Goal: Information Seeking & Learning: Learn about a topic

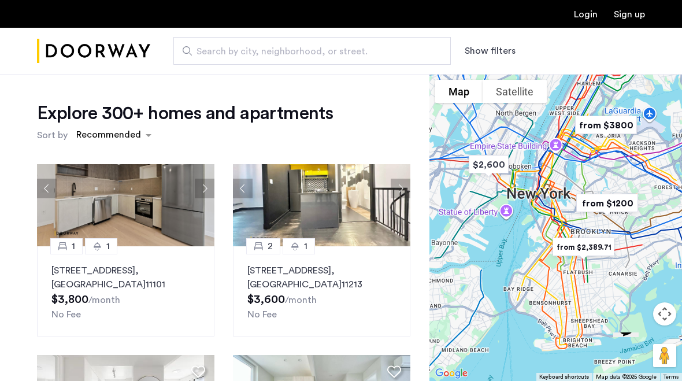
click at [269, 54] on span "Search by city, neighborhood, or street." at bounding box center [308, 52] width 222 height 14
click at [269, 54] on input "Search by city, neighborhood, or street." at bounding box center [312, 51] width 278 height 28
type input "**********"
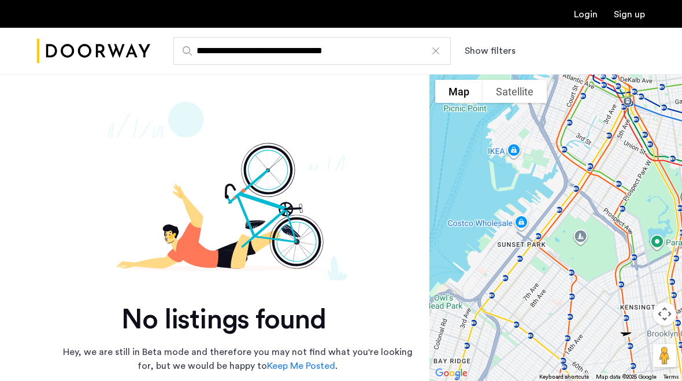
click at [438, 47] on div at bounding box center [436, 51] width 12 height 12
click at [438, 47] on input "**********" at bounding box center [312, 51] width 278 height 28
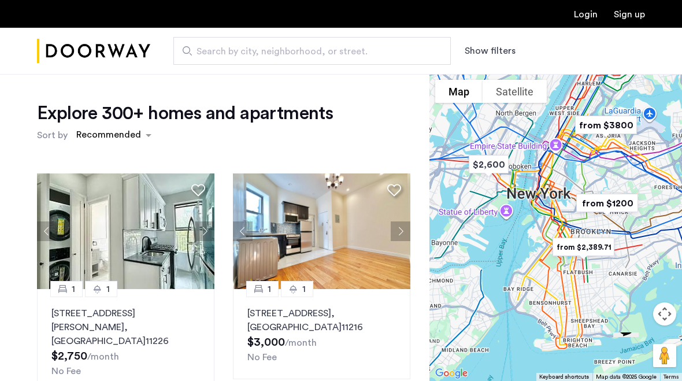
click at [228, 54] on span "Search by city, neighborhood, or street." at bounding box center [308, 52] width 222 height 14
click at [228, 54] on input "Search by city, neighborhood, or street." at bounding box center [312, 51] width 278 height 28
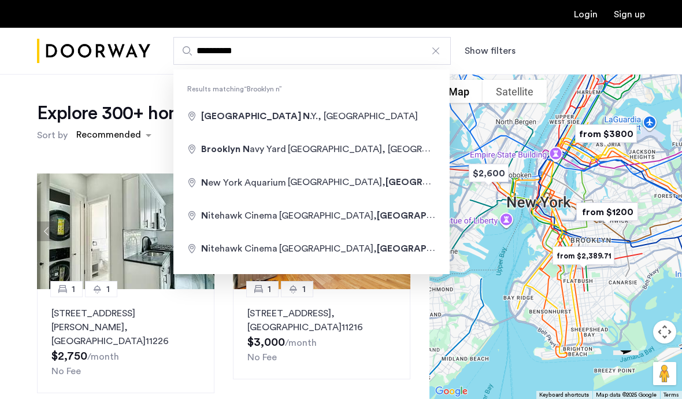
type input "**********"
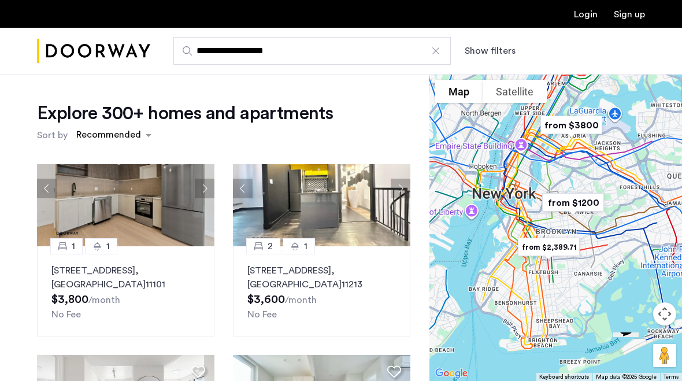
click at [484, 47] on button "Show filters" at bounding box center [490, 51] width 51 height 14
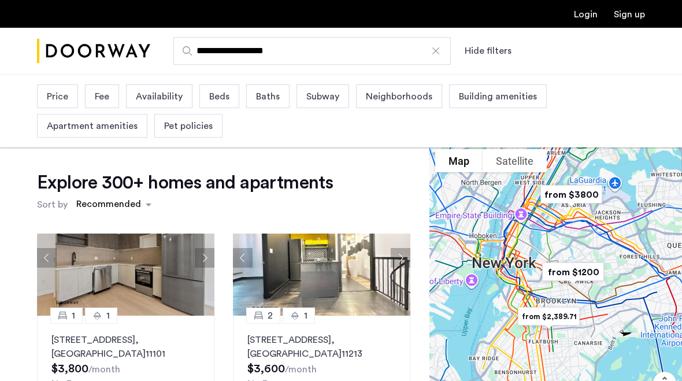
click at [219, 101] on span "Beds" at bounding box center [219, 97] width 20 height 14
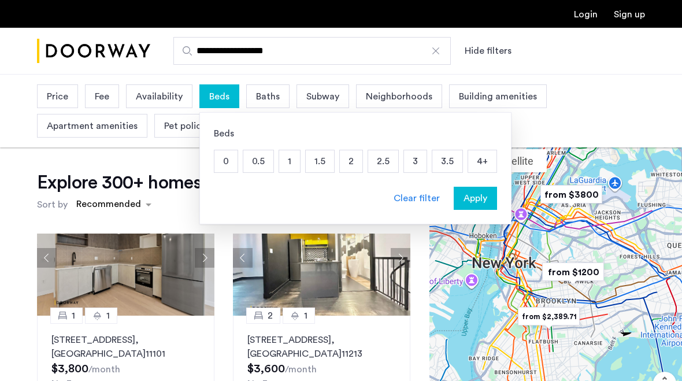
click at [287, 164] on p "1" at bounding box center [289, 161] width 21 height 22
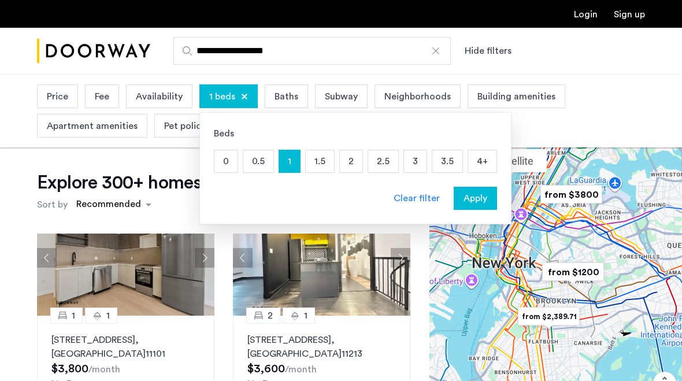
click at [287, 108] on div "Baths" at bounding box center [286, 96] width 43 height 24
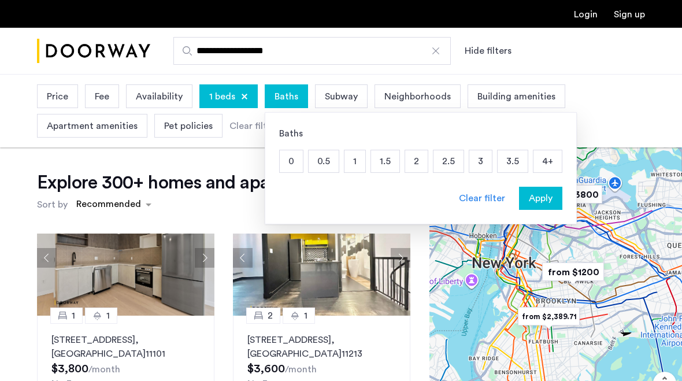
click at [337, 161] on p "0.5" at bounding box center [324, 161] width 30 height 22
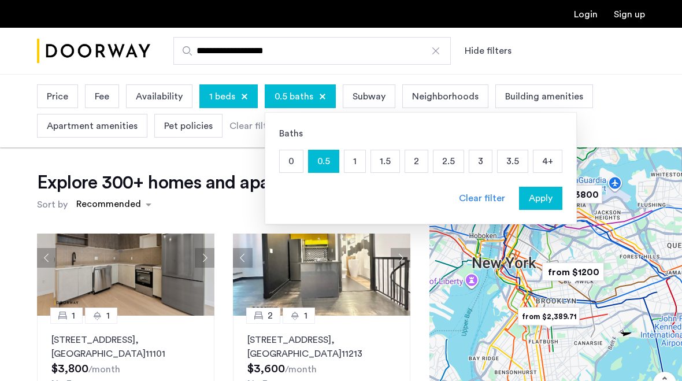
click at [539, 204] on span "Apply" at bounding box center [541, 198] width 24 height 14
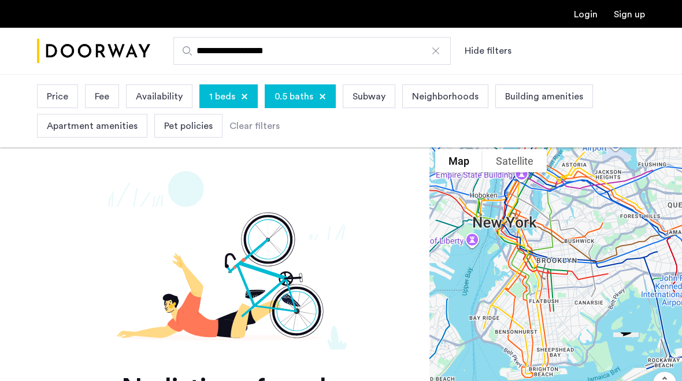
click at [323, 99] on div at bounding box center [322, 96] width 7 height 7
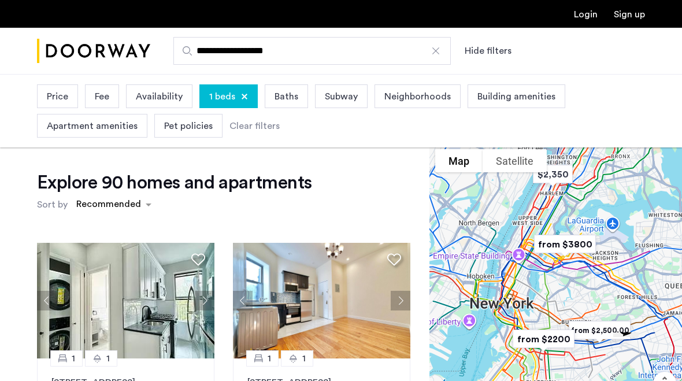
click at [286, 102] on span "Baths" at bounding box center [287, 97] width 24 height 14
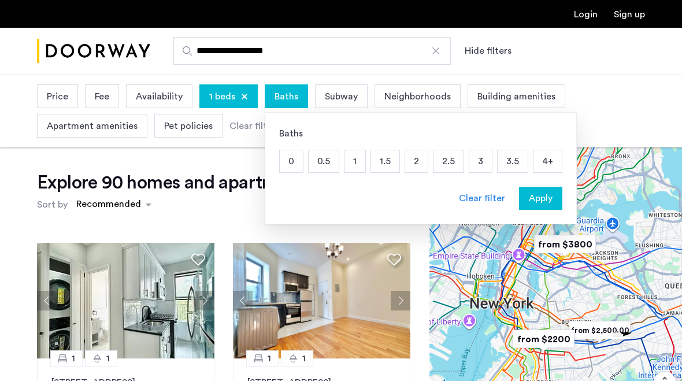
click at [355, 161] on p "1" at bounding box center [355, 161] width 21 height 22
click at [540, 202] on span "Apply" at bounding box center [541, 198] width 24 height 14
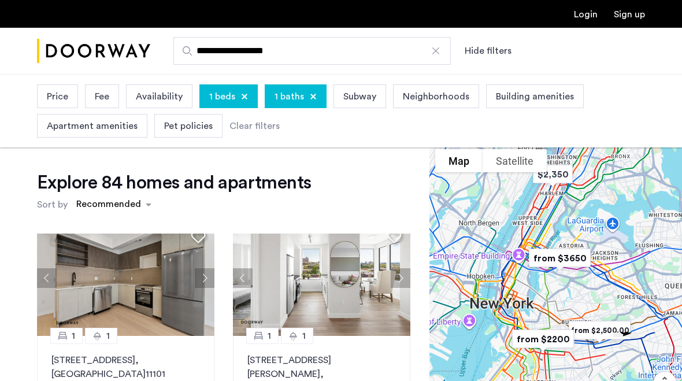
scroll to position [564, 0]
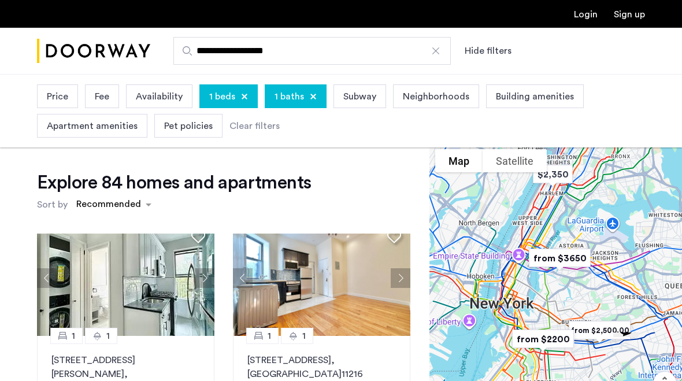
click at [131, 205] on div "sort-apartment" at bounding box center [109, 206] width 68 height 16
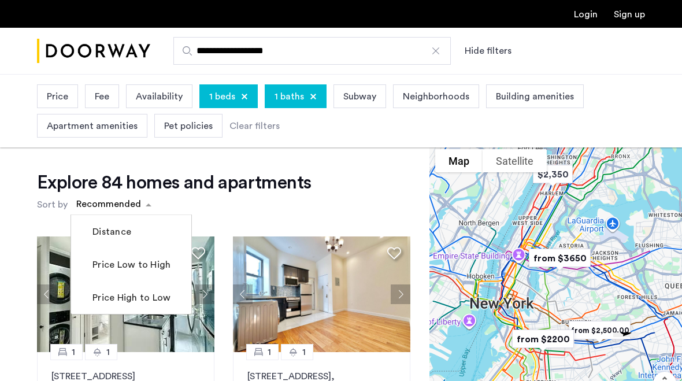
scroll to position [6, 0]
click at [152, 268] on label "Price Low to High" at bounding box center [130, 265] width 80 height 14
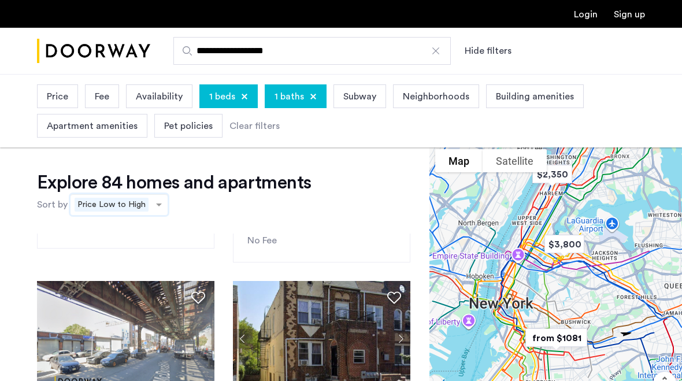
click at [58, 99] on span "Price" at bounding box center [57, 97] width 21 height 14
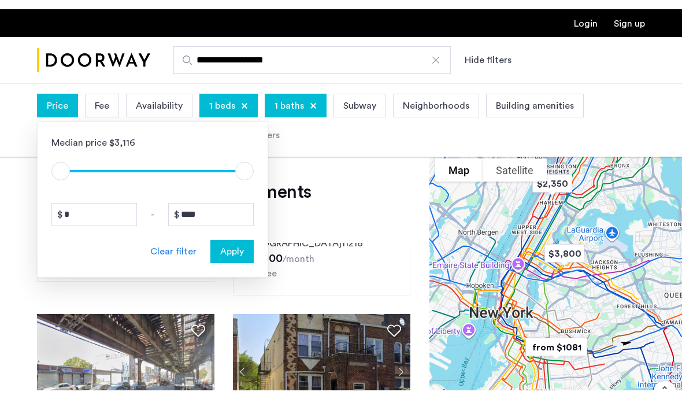
scroll to position [174, 0]
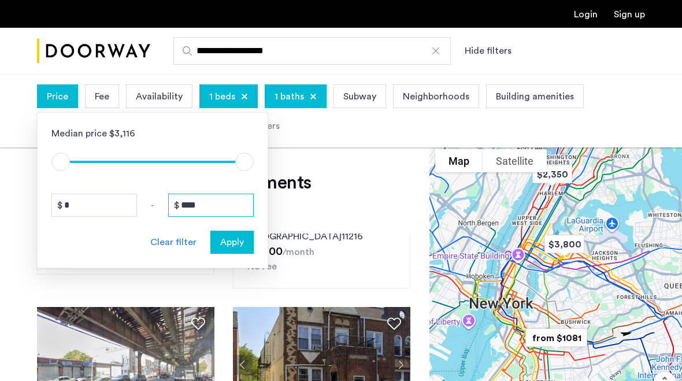
click at [223, 202] on input "****" at bounding box center [211, 205] width 86 height 23
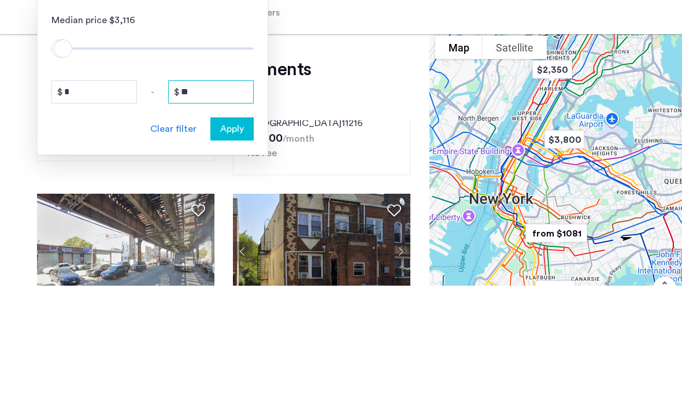
type input "*"
type input "****"
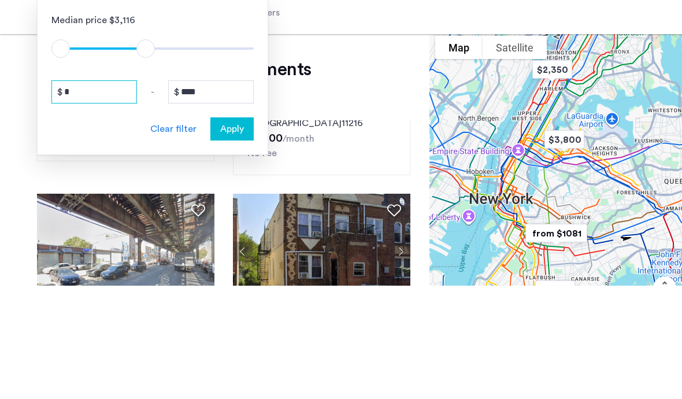
click at [103, 194] on input "*" at bounding box center [94, 205] width 86 height 23
type input "****"
click at [230, 235] on span "Apply" at bounding box center [232, 242] width 24 height 14
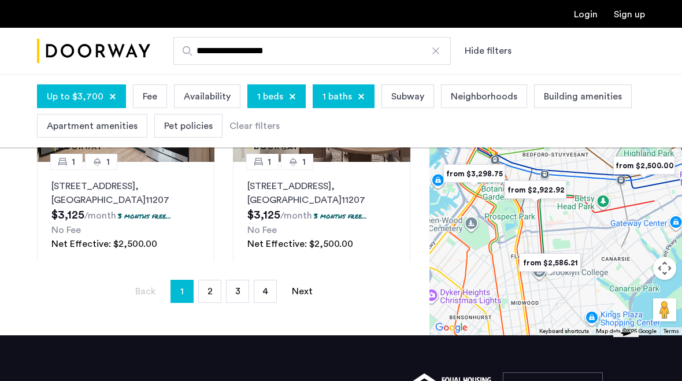
scroll to position [365, 0]
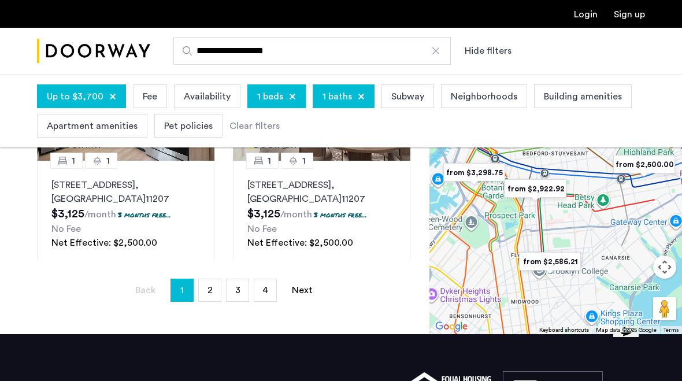
click at [215, 290] on link "page 2" at bounding box center [210, 290] width 22 height 22
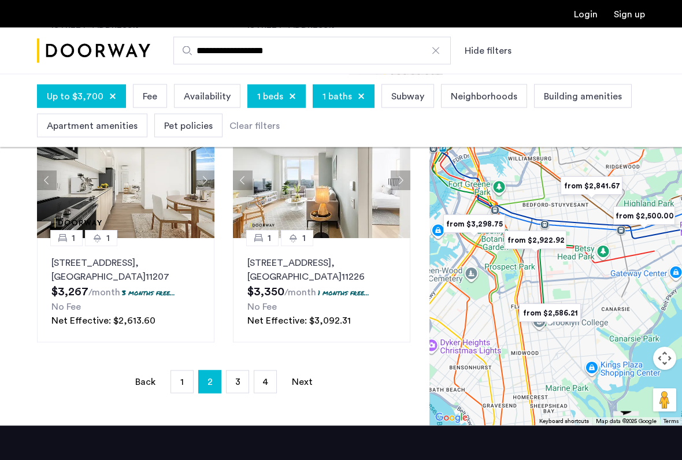
scroll to position [275, 0]
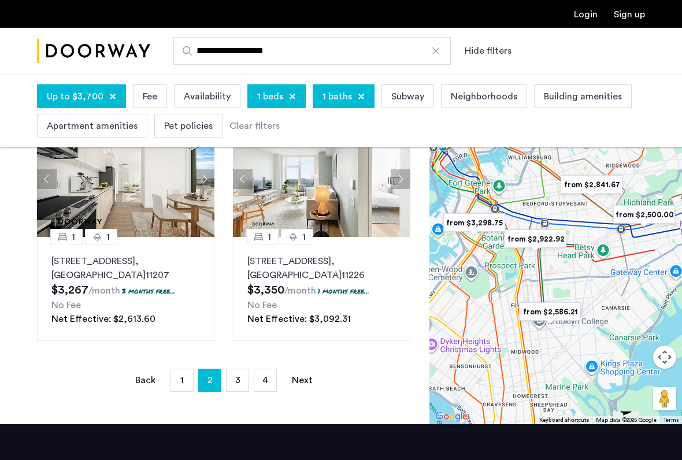
click at [238, 381] on span "3" at bounding box center [237, 380] width 5 height 9
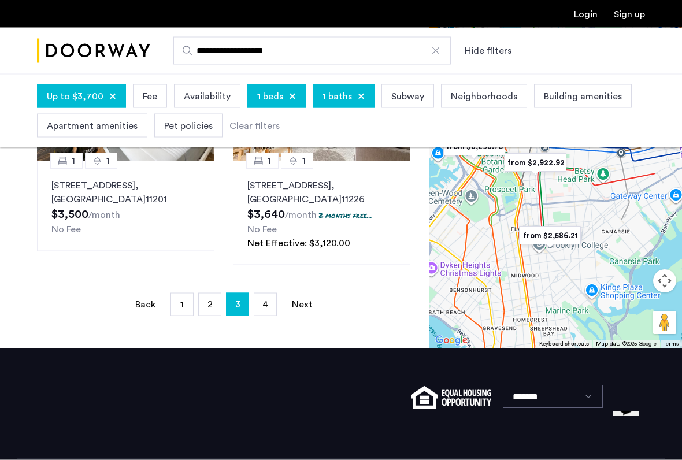
scroll to position [352, 0]
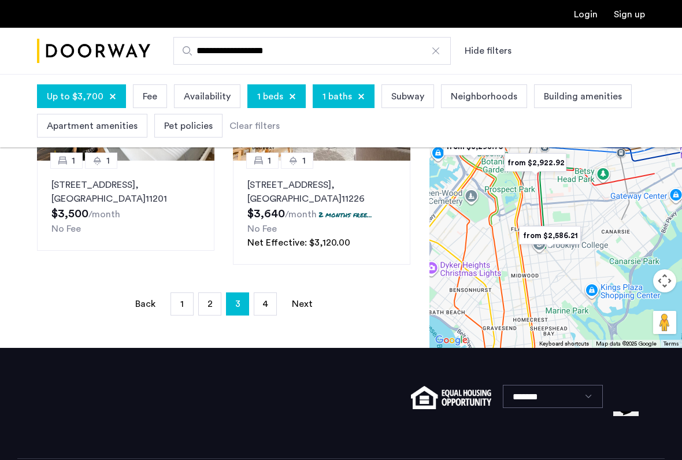
click at [268, 303] on span "4" at bounding box center [266, 304] width 6 height 9
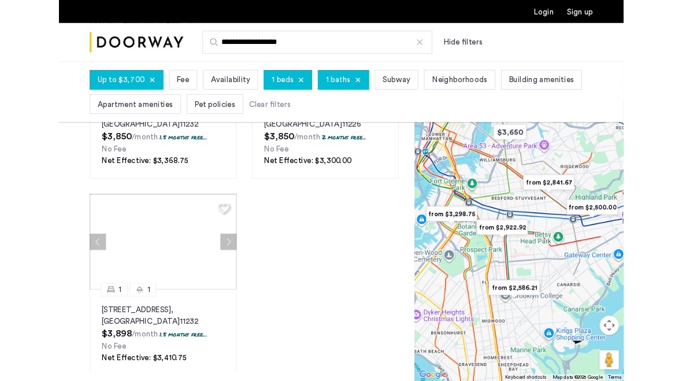
scroll to position [178, 0]
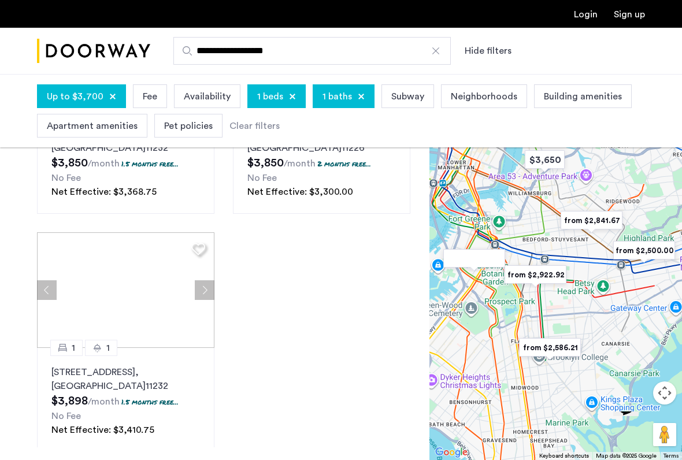
click at [95, 365] on p "[STREET_ADDRESS]" at bounding box center [125, 379] width 149 height 28
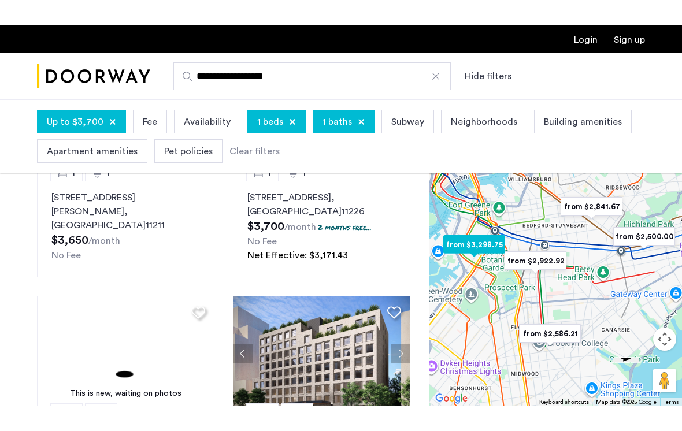
scroll to position [0, 0]
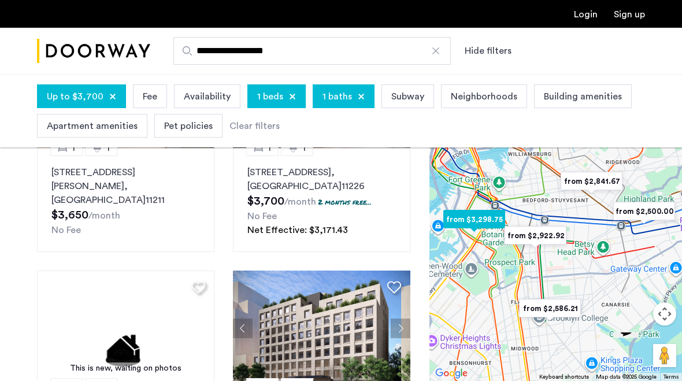
click at [477, 97] on span "Neighborhoods" at bounding box center [484, 97] width 67 height 14
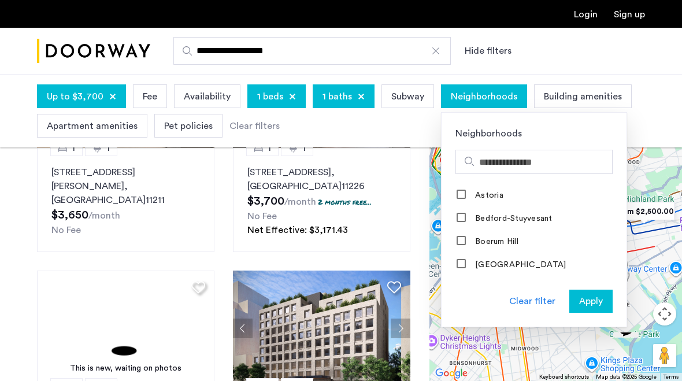
click at [491, 164] on input "Search hoods" at bounding box center [543, 163] width 128 height 14
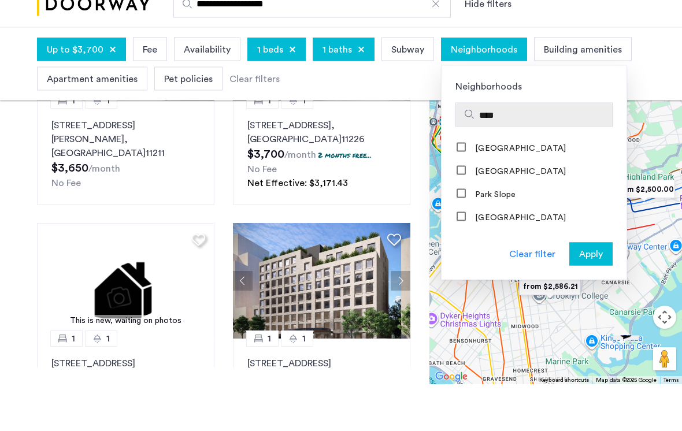
scroll to position [23, 0]
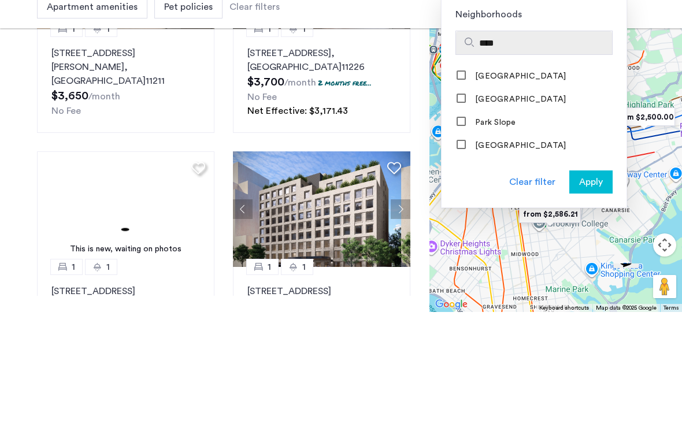
click at [500, 237] on label "Park Slope" at bounding box center [494, 241] width 43 height 9
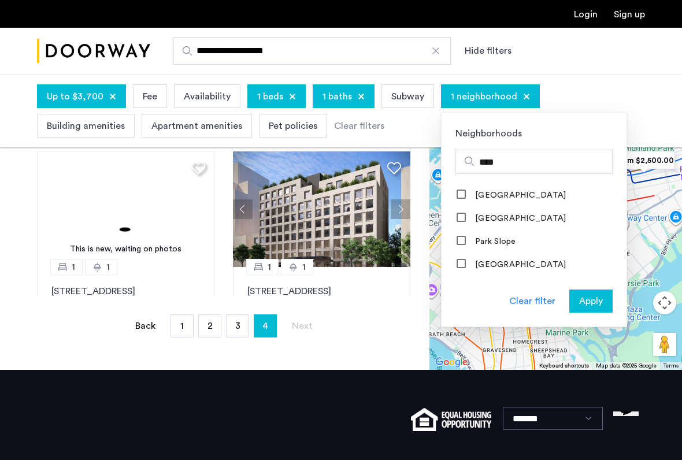
click at [520, 167] on input "****" at bounding box center [543, 163] width 128 height 14
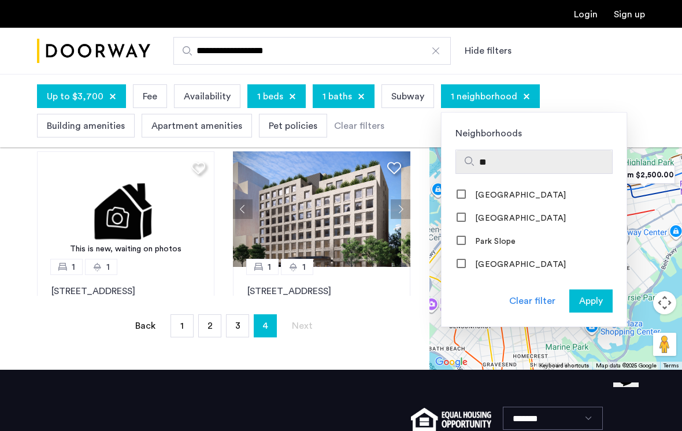
type input "*"
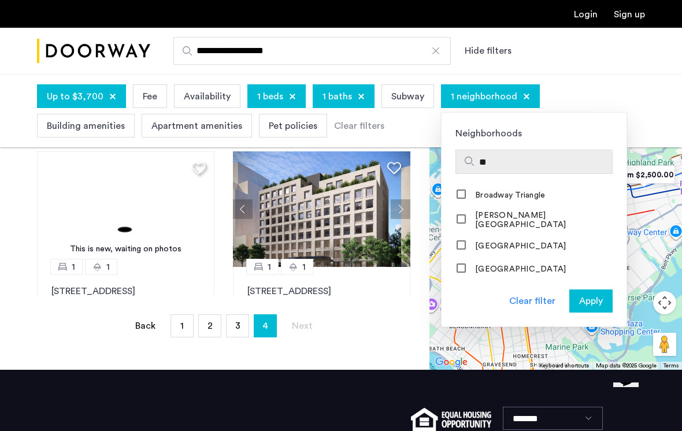
scroll to position [0, 0]
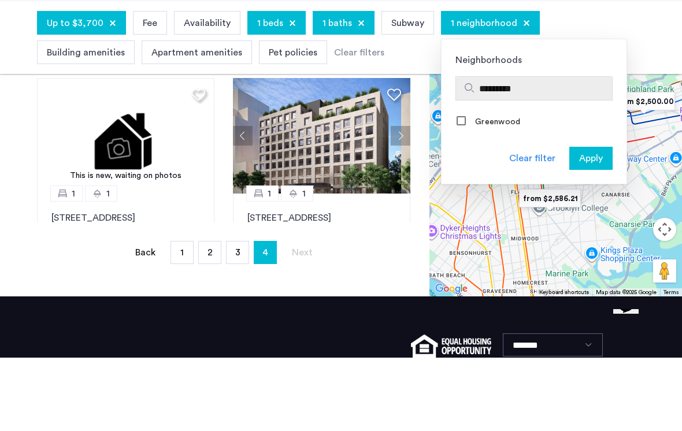
type input "*********"
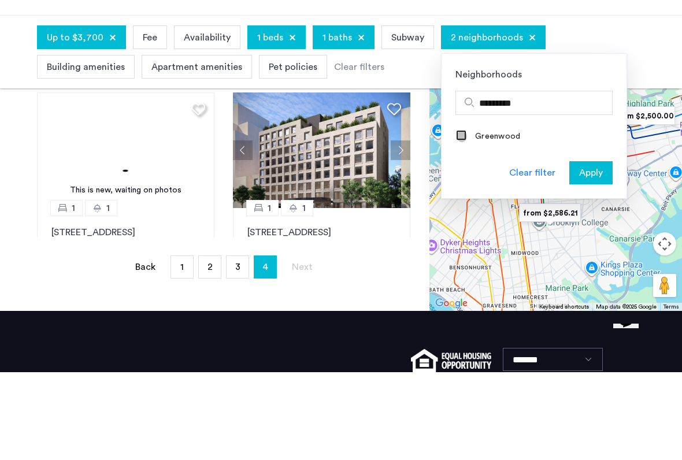
scroll to position [403, 0]
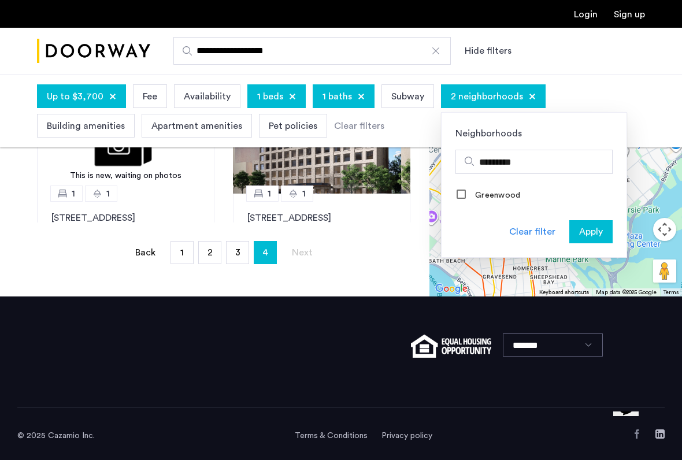
click at [588, 234] on span "Apply" at bounding box center [591, 232] width 24 height 14
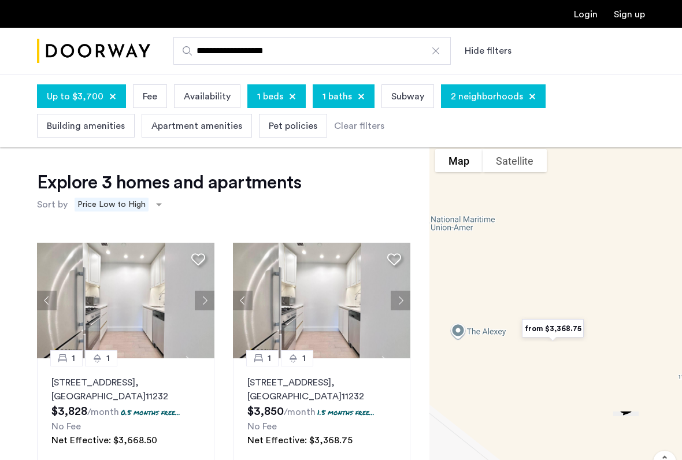
click at [475, 97] on span "2 neighborhoods" at bounding box center [487, 97] width 72 height 14
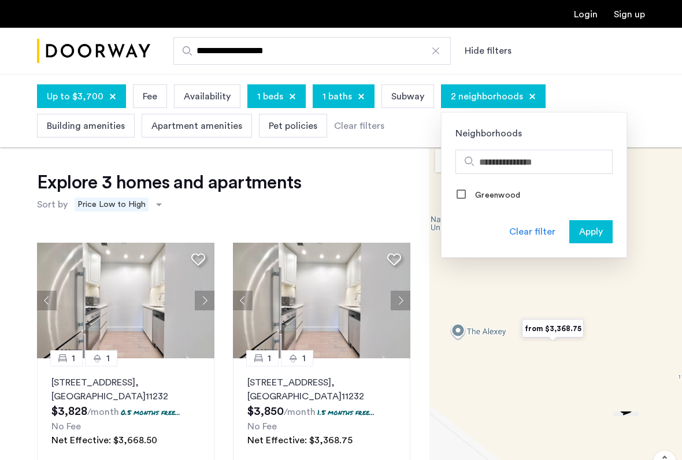
click at [503, 164] on input "Search hoods" at bounding box center [543, 163] width 128 height 14
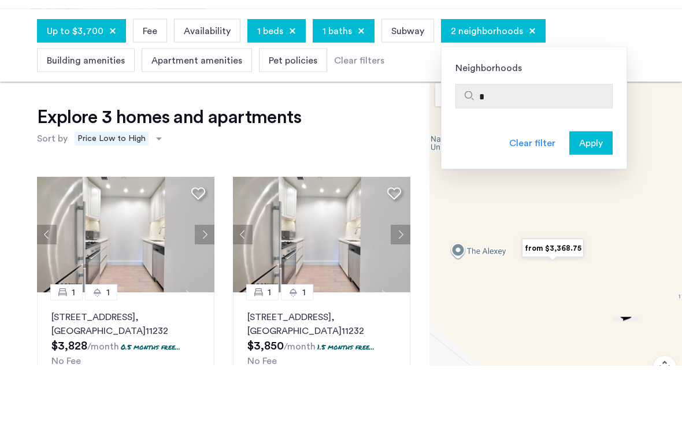
type input "**"
click at [588, 197] on button "Apply" at bounding box center [591, 208] width 43 height 23
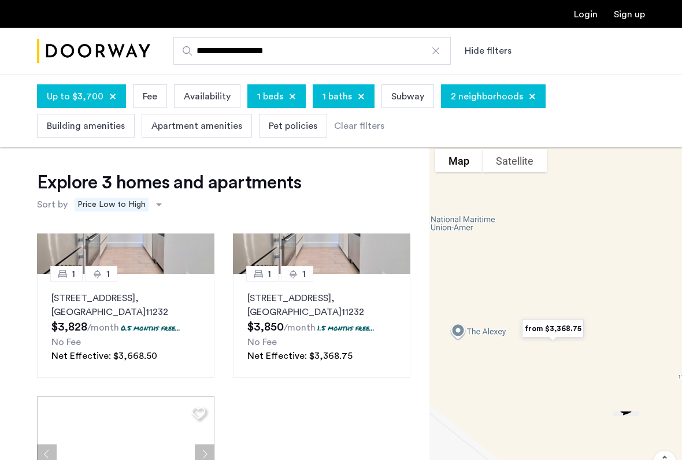
scroll to position [84, 0]
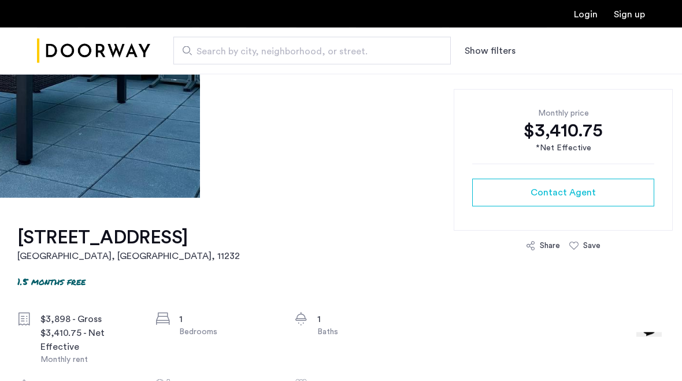
scroll to position [215, 0]
